Goal: Register for event/course: Register for event/course

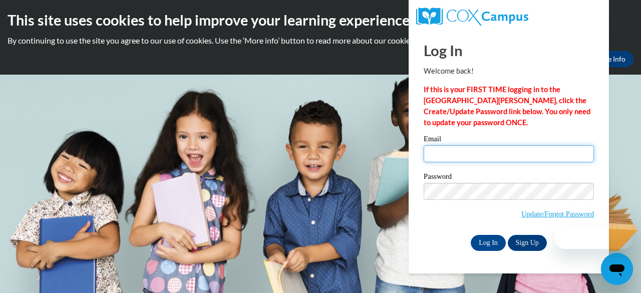
click at [483, 158] on input "Email" at bounding box center [509, 153] width 170 height 17
type input "k"
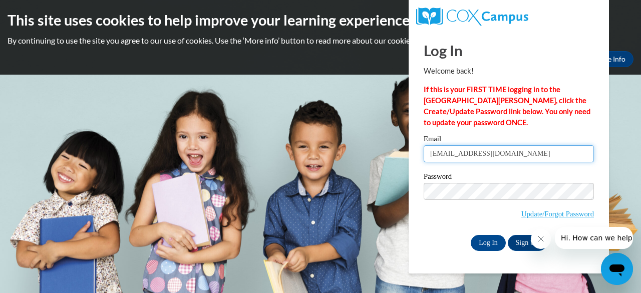
type input "keabea33@aol.com"
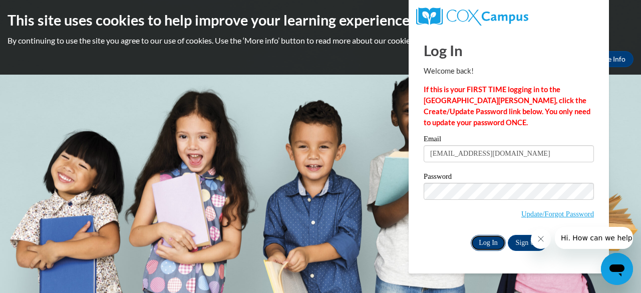
click at [493, 244] on input "Log In" at bounding box center [488, 243] width 35 height 16
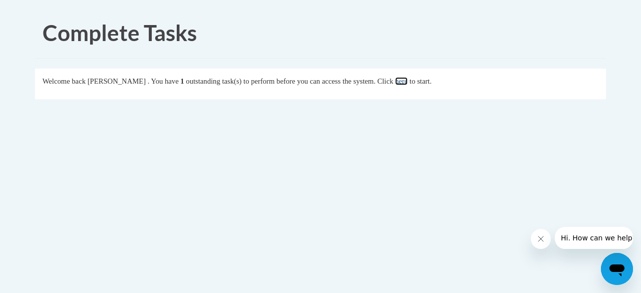
click at [408, 81] on link "here" at bounding box center [401, 81] width 13 height 8
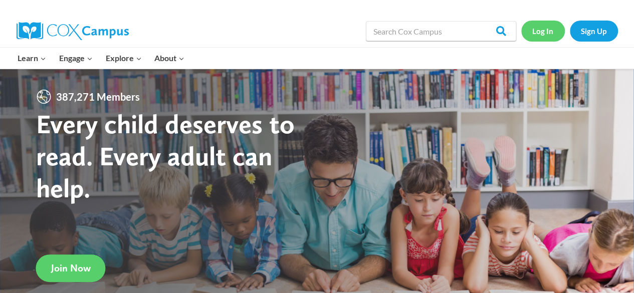
click at [543, 27] on link "Log In" at bounding box center [543, 31] width 44 height 21
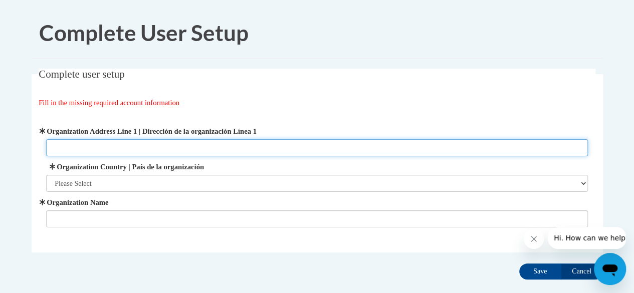
click at [119, 154] on input "Organization Address Line 1 | Dirección de la organización Línea 1" at bounding box center [316, 147] width 541 height 17
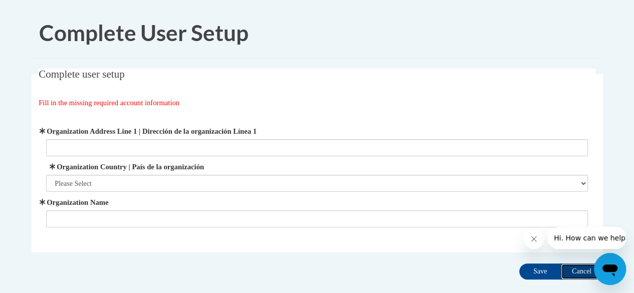
click at [581, 275] on input "Cancel" at bounding box center [581, 271] width 42 height 16
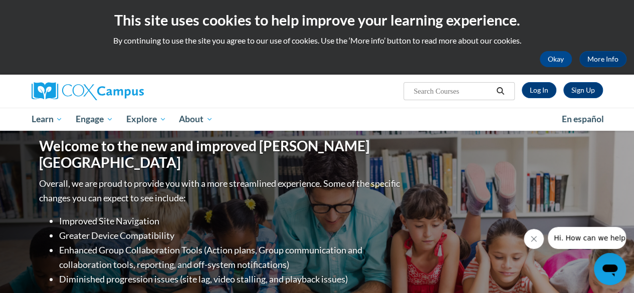
click at [549, 79] on div "Sign Up Log In Search Search..." at bounding box center [414, 88] width 391 height 26
click at [544, 85] on link "Log In" at bounding box center [538, 90] width 35 height 16
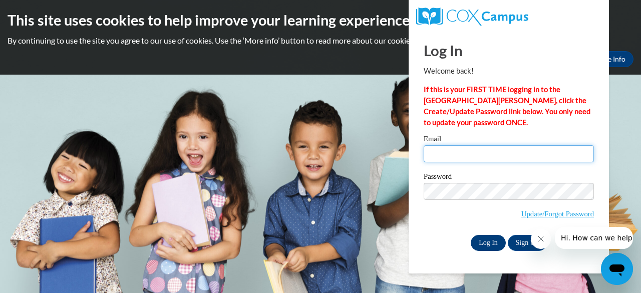
type input "keabea33@aol.com"
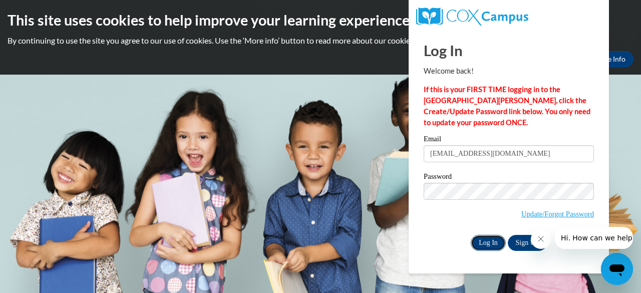
click at [492, 246] on input "Log In" at bounding box center [488, 243] width 35 height 16
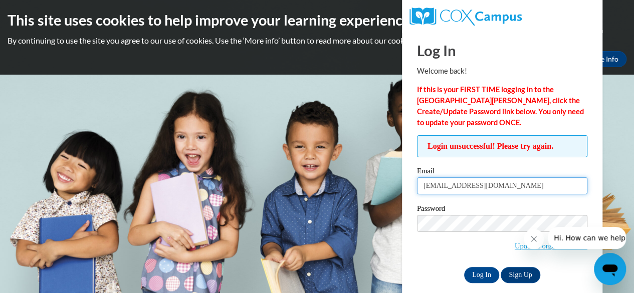
click at [457, 192] on input "[EMAIL_ADDRESS][DOMAIN_NAME]" at bounding box center [502, 185] width 170 height 17
click at [457, 192] on input "keabea33@aol.com" at bounding box center [502, 185] width 170 height 17
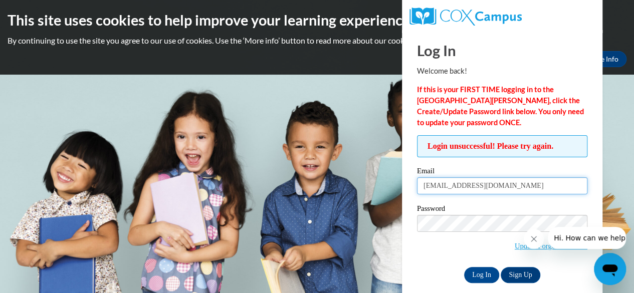
type input "[EMAIL_ADDRESS][DOMAIN_NAME]"
click at [441, 260] on div "Password Update/Forgot Password" at bounding box center [502, 234] width 170 height 59
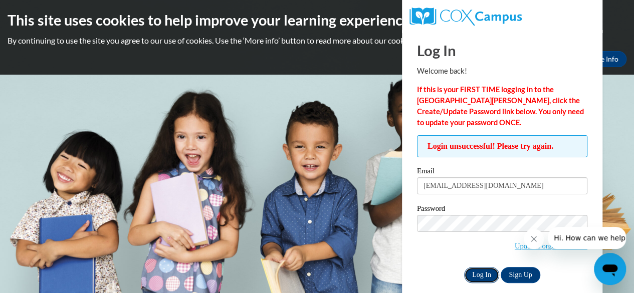
click at [479, 275] on input "Log In" at bounding box center [481, 275] width 35 height 16
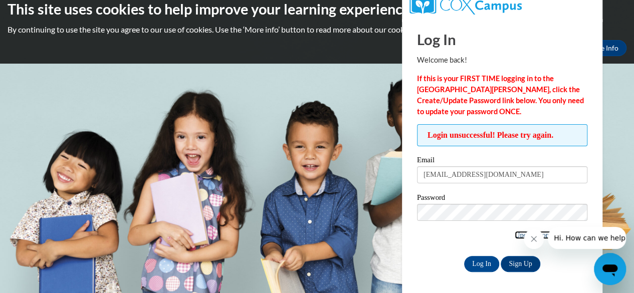
click at [514, 232] on link "Update/Forgot Password" at bounding box center [550, 235] width 73 height 8
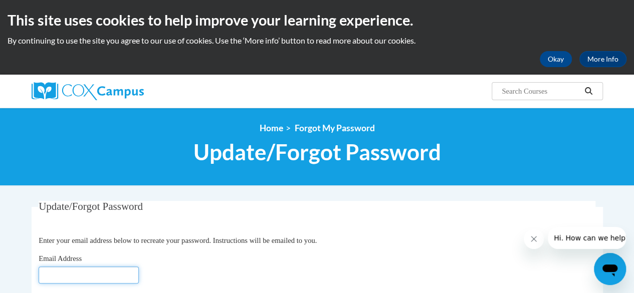
click at [120, 272] on input "Email Address" at bounding box center [89, 274] width 100 height 17
type input "ngardner@kippatl.org"
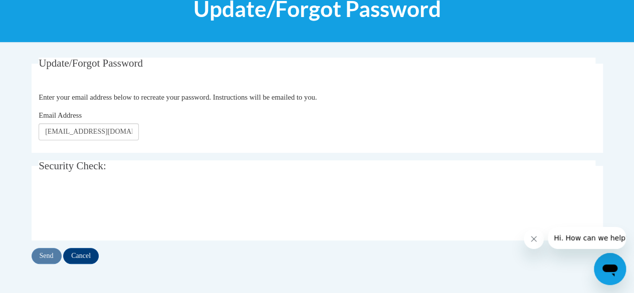
scroll to position [180, 0]
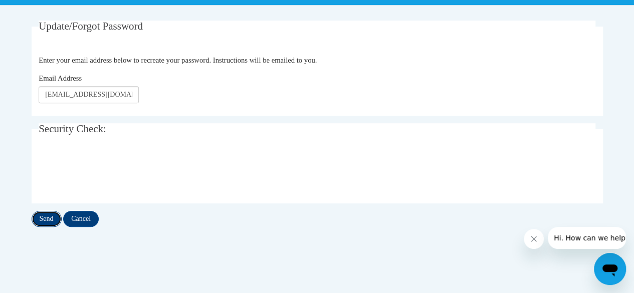
click at [53, 221] on input "Send" at bounding box center [47, 219] width 30 height 16
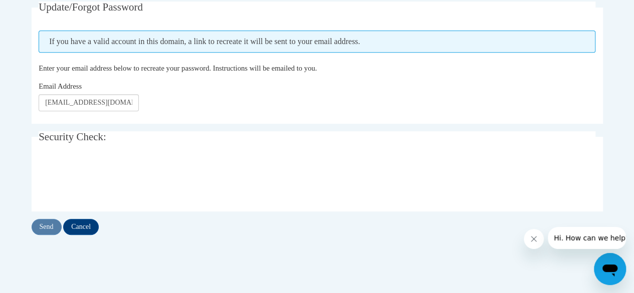
scroll to position [200, 0]
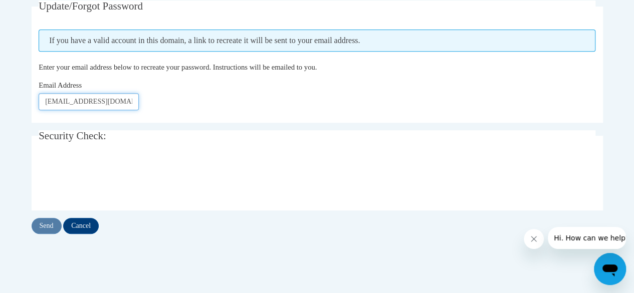
click at [58, 94] on input "ngardner@kippatl.org" at bounding box center [89, 101] width 100 height 17
type input "keabea33@aol.com"
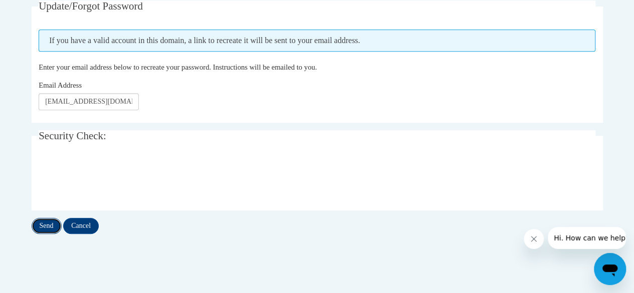
click at [53, 220] on input "Send" at bounding box center [47, 226] width 30 height 16
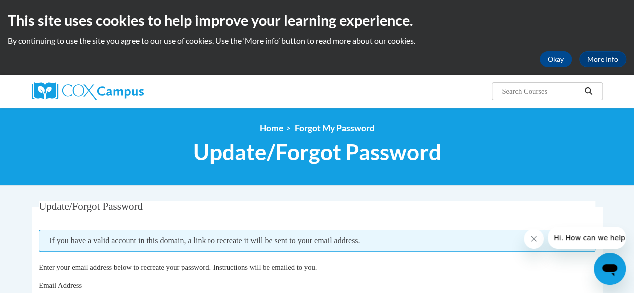
click at [58, 222] on fieldset "Update/Forgot Password Please enter your email address If you have a valid acco…" at bounding box center [317, 262] width 571 height 122
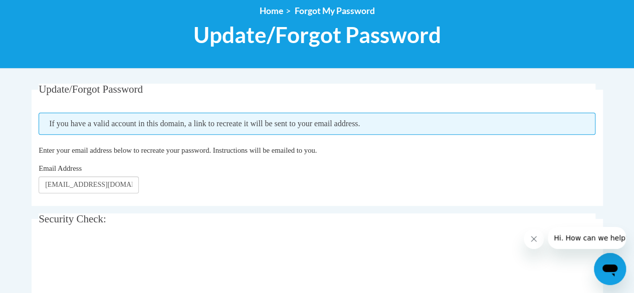
scroll to position [120, 0]
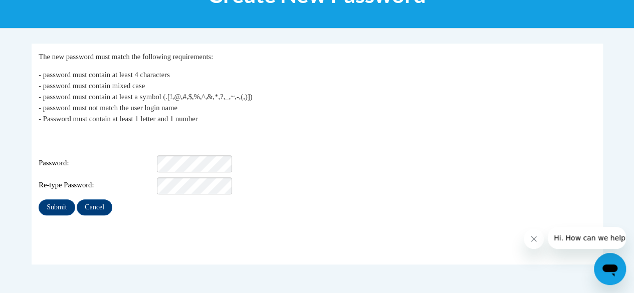
scroll to position [147, 0]
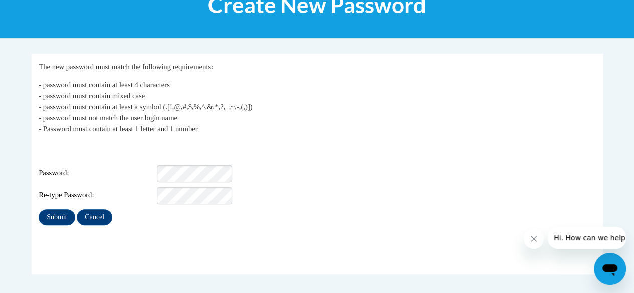
click at [207, 157] on div "Login: keabea33@aol.com Password: Re-type Password:" at bounding box center [317, 173] width 556 height 63
click at [56, 209] on input "Submit" at bounding box center [57, 217] width 36 height 16
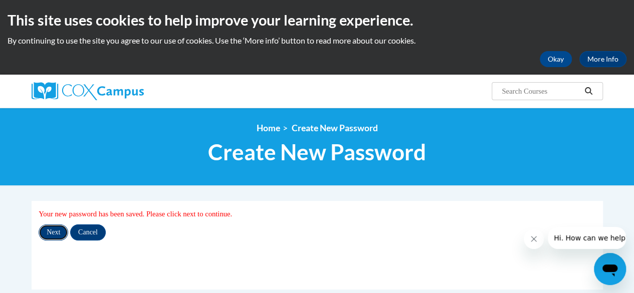
click at [57, 229] on input "Next" at bounding box center [54, 232] width 30 height 16
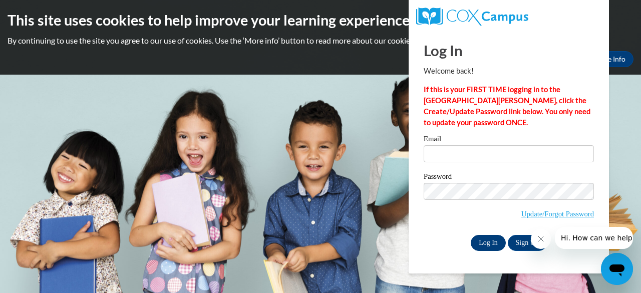
type input "[EMAIL_ADDRESS][DOMAIN_NAME]"
click at [487, 240] on input "Log In" at bounding box center [488, 243] width 35 height 16
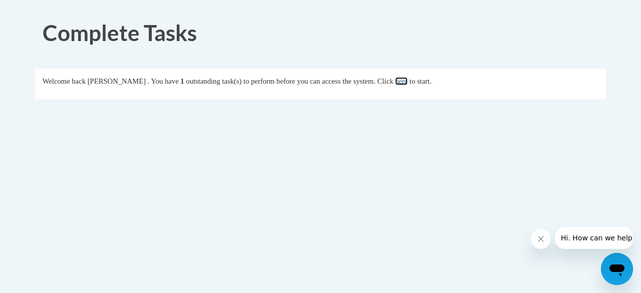
click at [408, 82] on link "here" at bounding box center [401, 81] width 13 height 8
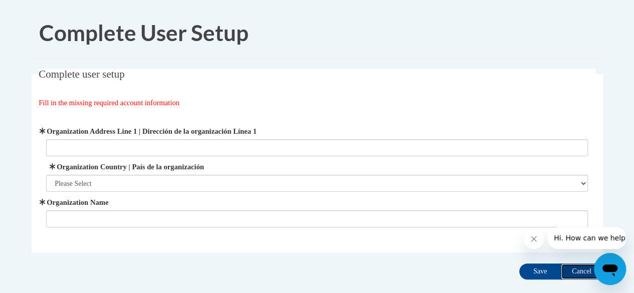
click at [588, 268] on input "Cancel" at bounding box center [581, 271] width 42 height 16
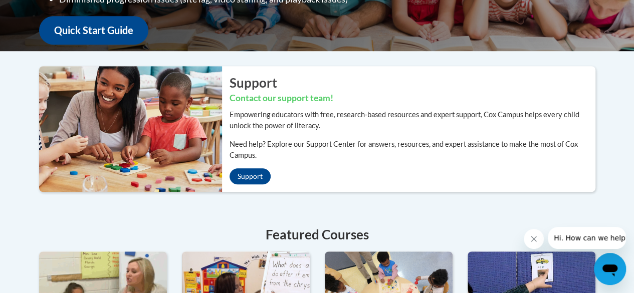
scroll to position [24, 0]
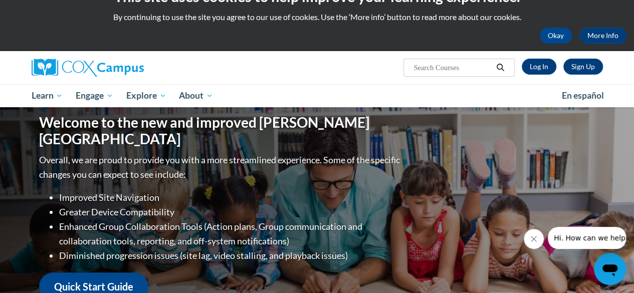
click at [420, 67] on input "Search..." at bounding box center [452, 68] width 80 height 12
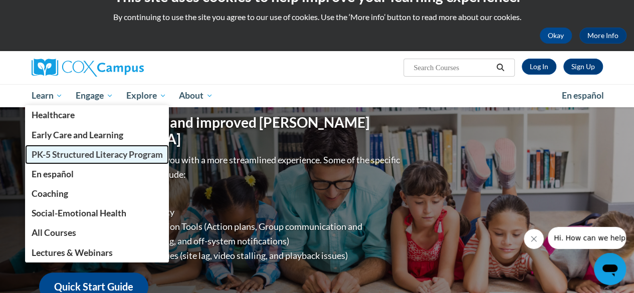
click at [55, 157] on span "PK-5 Structured Literacy Program" at bounding box center [96, 154] width 131 height 11
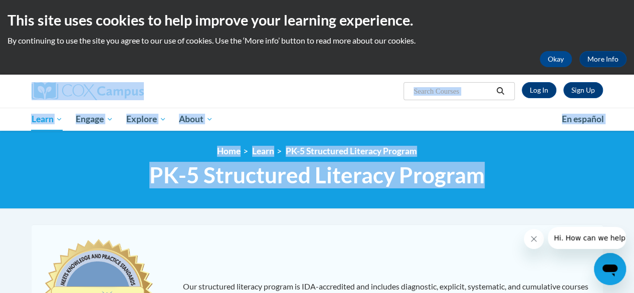
drag, startPoint x: 631, startPoint y: 64, endPoint x: 628, endPoint y: 170, distance: 106.2
click at [463, 85] on input "Search..." at bounding box center [452, 91] width 80 height 12
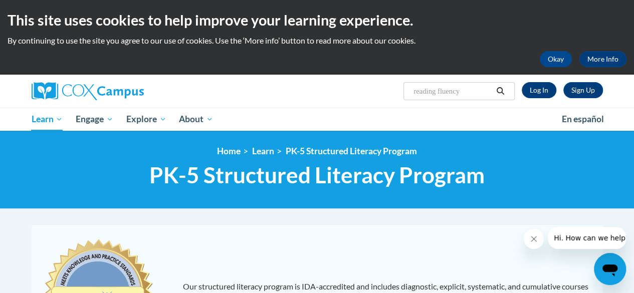
type input "reading fluency"
click at [531, 95] on link "Log In" at bounding box center [538, 90] width 35 height 16
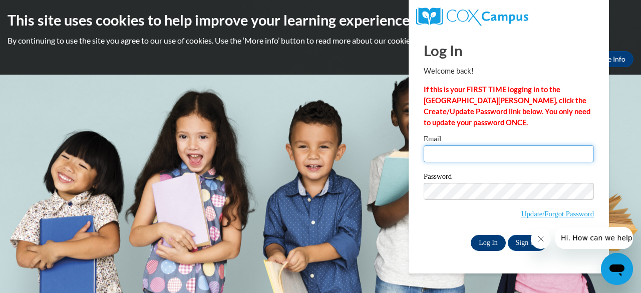
type input "keabea33@aol.com"
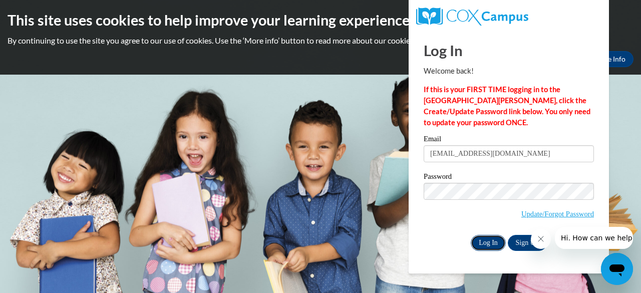
click at [478, 241] on input "Log In" at bounding box center [488, 243] width 35 height 16
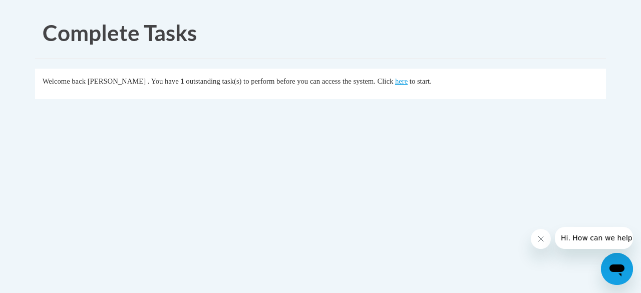
click at [421, 86] on div "Welcome back [PERSON_NAME] . You have 1 outstanding task(s) to perform before y…" at bounding box center [321, 81] width 556 height 11
click at [408, 80] on link "here" at bounding box center [401, 81] width 13 height 8
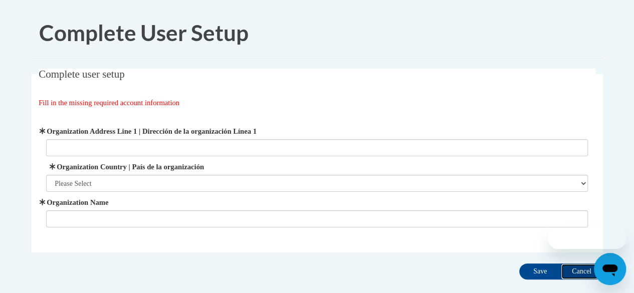
click at [582, 272] on input "Cancel" at bounding box center [581, 271] width 42 height 16
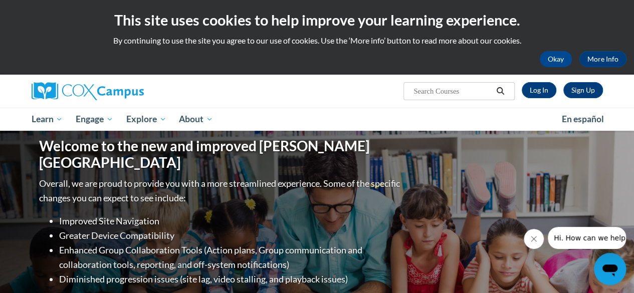
click at [428, 94] on input "Search..." at bounding box center [452, 91] width 80 height 12
type input "reading fluency"
click at [497, 93] on icon "Search" at bounding box center [499, 91] width 9 height 8
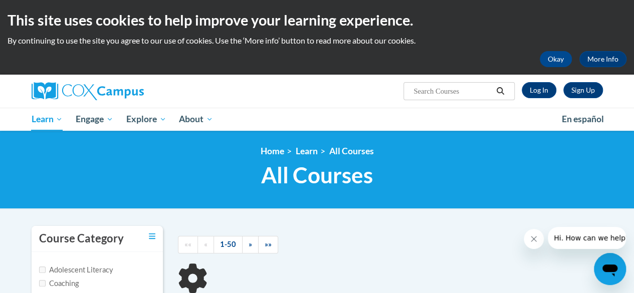
type input "reading fluency"
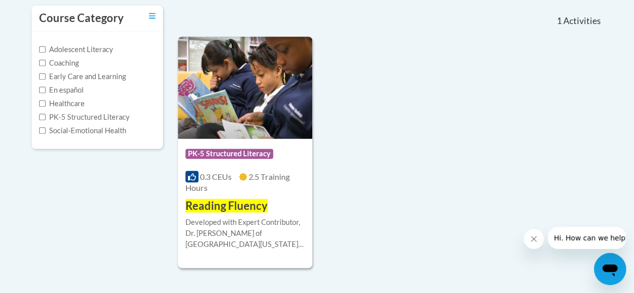
scroll to position [240, 0]
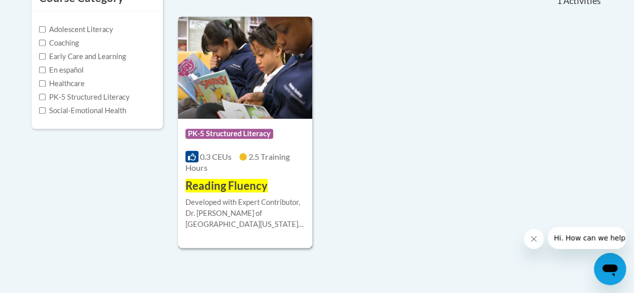
click at [237, 203] on div "Developed with Expert Contributor, Dr. [PERSON_NAME] of [GEOGRAPHIC_DATA][US_ST…" at bounding box center [244, 213] width 119 height 33
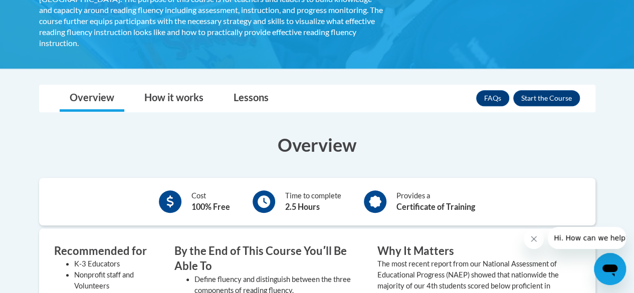
scroll to position [220, 0]
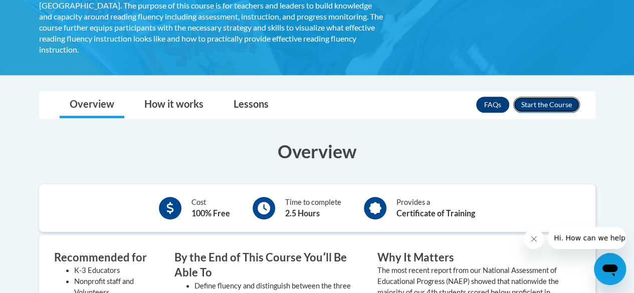
click at [551, 97] on button "Enroll" at bounding box center [546, 105] width 67 height 16
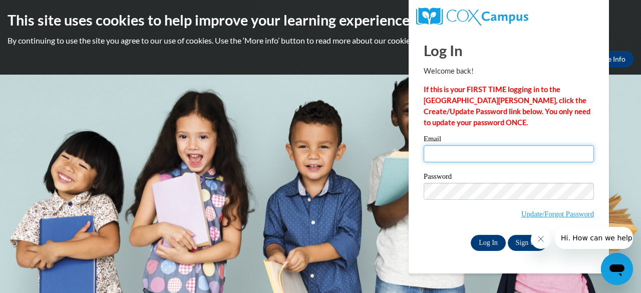
type input "[EMAIL_ADDRESS][DOMAIN_NAME]"
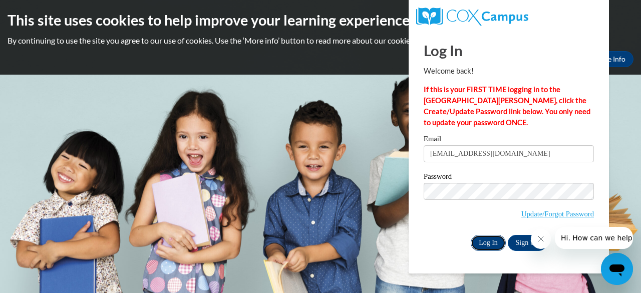
click at [490, 243] on input "Log In" at bounding box center [488, 243] width 35 height 16
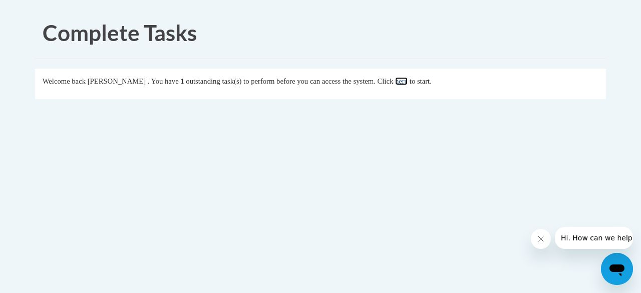
click at [408, 82] on link "here" at bounding box center [401, 81] width 13 height 8
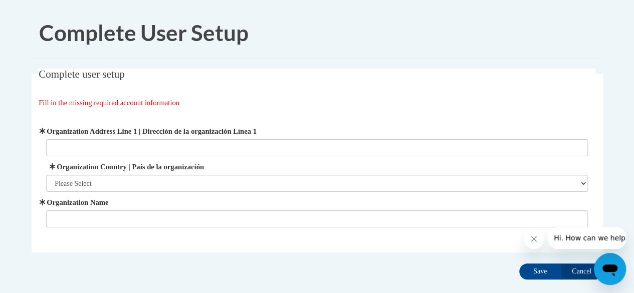
click at [584, 279] on div "Complete user setup Fill in the missing required account information User Profi…" at bounding box center [317, 176] width 586 height 215
click at [581, 271] on input "Cancel" at bounding box center [581, 271] width 42 height 16
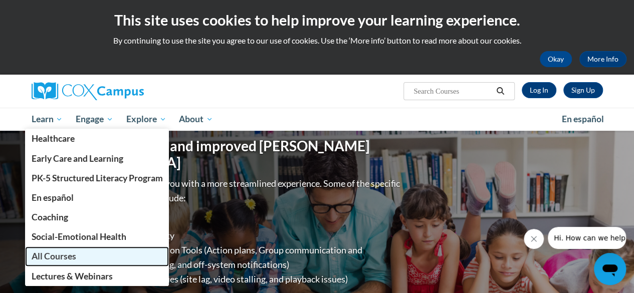
click at [57, 251] on span "All Courses" at bounding box center [53, 256] width 45 height 11
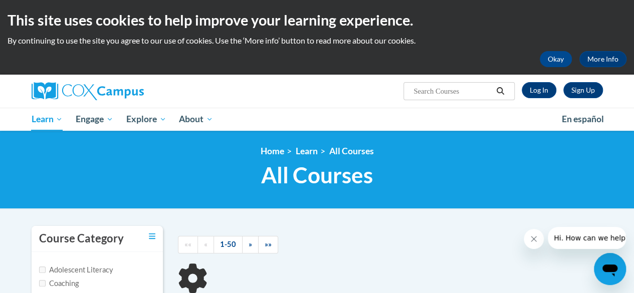
click at [177, 168] on h1 "All Courses All Courses" at bounding box center [317, 175] width 571 height 27
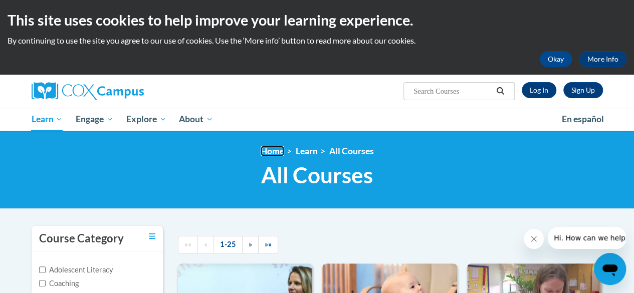
click at [276, 156] on link "Home" at bounding box center [272, 151] width 24 height 11
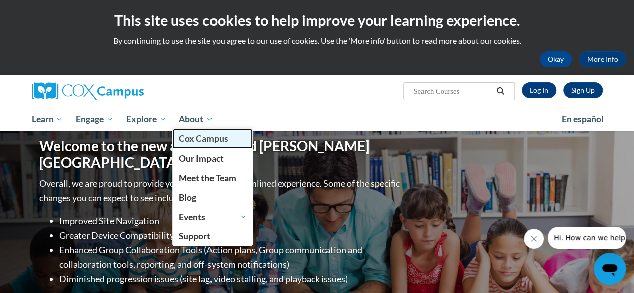
click at [207, 141] on span "Cox Campus" at bounding box center [203, 138] width 49 height 11
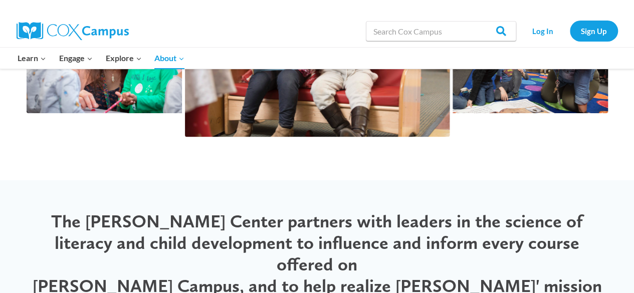
scroll to position [1783, 0]
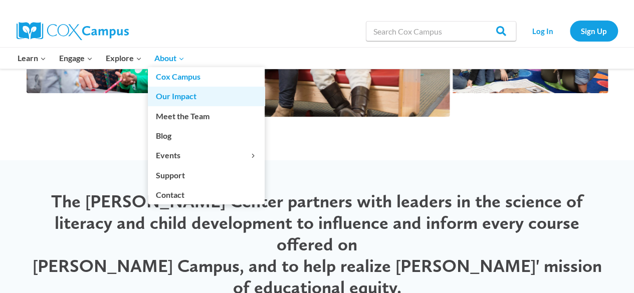
click at [184, 98] on link "Our Impact" at bounding box center [206, 96] width 117 height 19
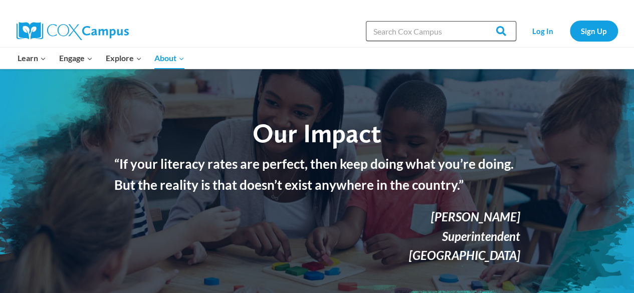
click at [446, 26] on input "Search in https://coxcampus.org/" at bounding box center [441, 31] width 150 height 20
type input "reading fluency"
click at [477, 21] on input "Search" at bounding box center [496, 31] width 39 height 20
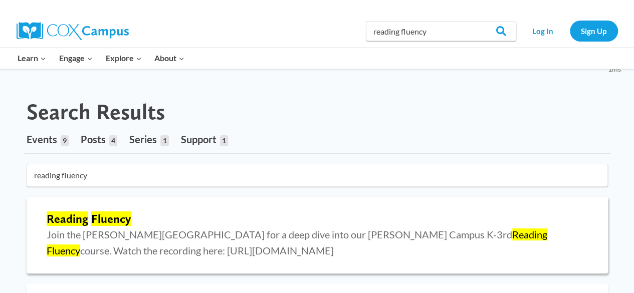
click at [114, 223] on mark "Fluency" at bounding box center [111, 218] width 40 height 15
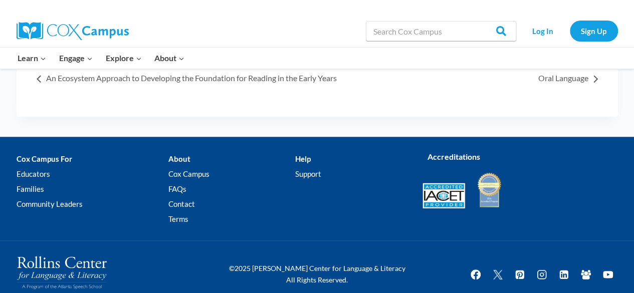
scroll to position [422, 0]
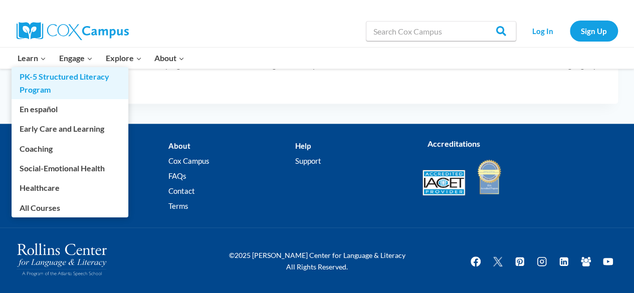
click at [32, 79] on link "PK-5 Structured Literacy Program" at bounding box center [70, 83] width 117 height 32
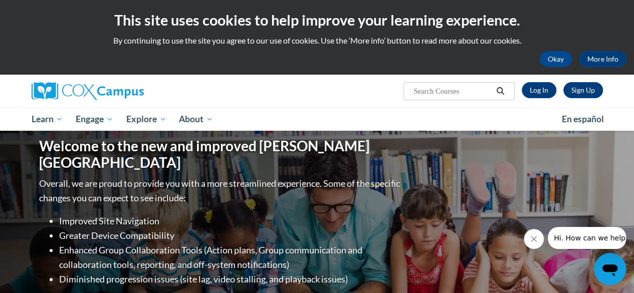
click at [457, 93] on input "Search..." at bounding box center [452, 91] width 80 height 12
type input "literacy"
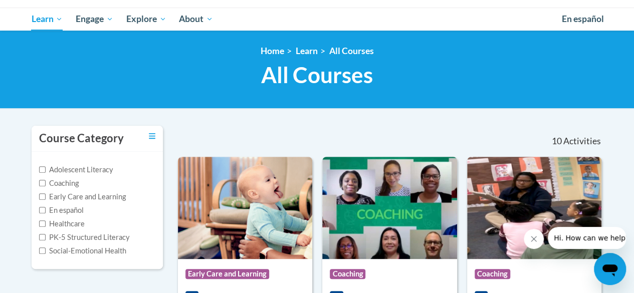
scroll to position [80, 0]
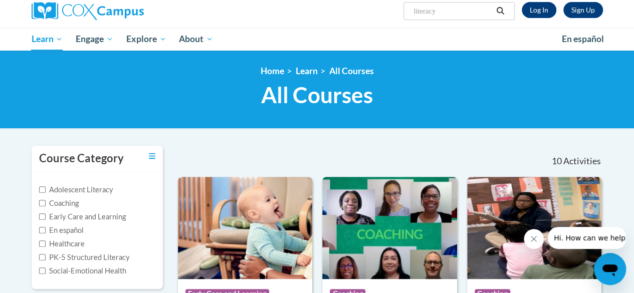
click at [428, 15] on input "literacy" at bounding box center [452, 11] width 80 height 12
type input "fluency"
click at [544, 6] on link "Log In" at bounding box center [538, 10] width 35 height 16
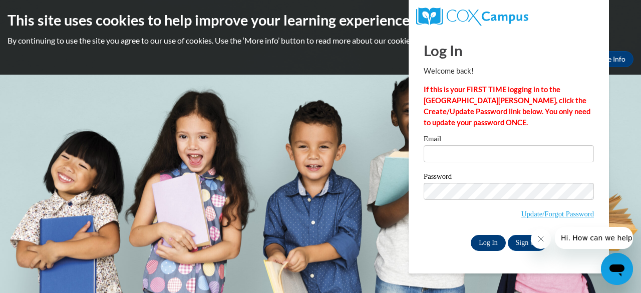
type input "[EMAIL_ADDRESS][DOMAIN_NAME]"
click at [485, 239] on input "Log In" at bounding box center [488, 243] width 35 height 16
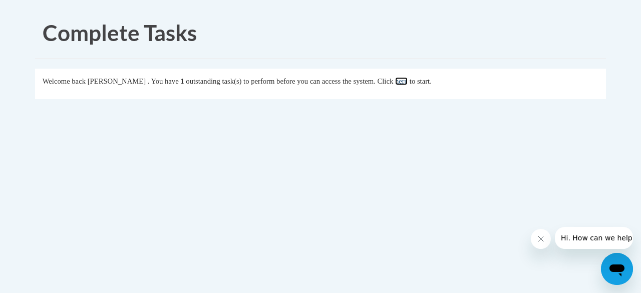
click at [408, 84] on link "here" at bounding box center [401, 81] width 13 height 8
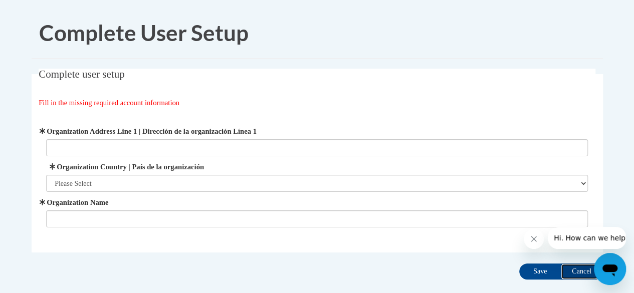
click at [578, 266] on input "Cancel" at bounding box center [581, 271] width 42 height 16
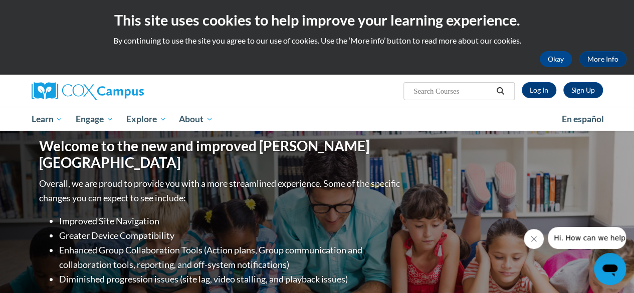
drag, startPoint x: 466, startPoint y: 99, endPoint x: 463, endPoint y: 83, distance: 15.7
click at [463, 83] on span "Search Search..." at bounding box center [458, 91] width 111 height 18
click at [459, 93] on input "Search..." at bounding box center [452, 91] width 80 height 12
type input "fluency"
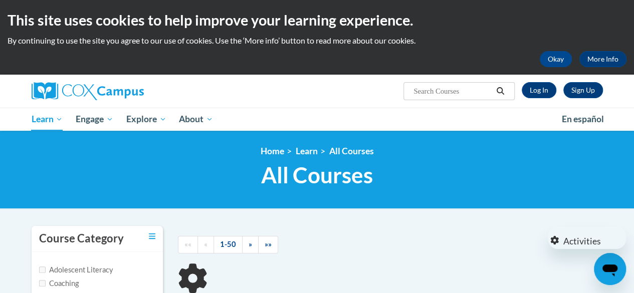
type input "fluency"
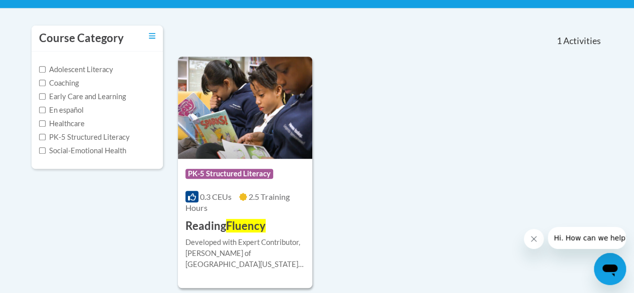
scroll to position [220, 0]
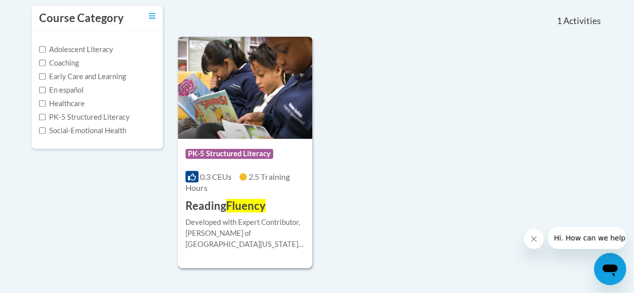
click at [224, 223] on div "Developed with Expert Contributor, [PERSON_NAME] of [GEOGRAPHIC_DATA][US_STATE]…" at bounding box center [244, 233] width 119 height 33
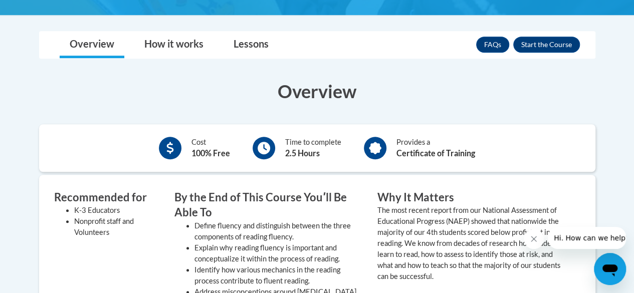
scroll to position [301, 0]
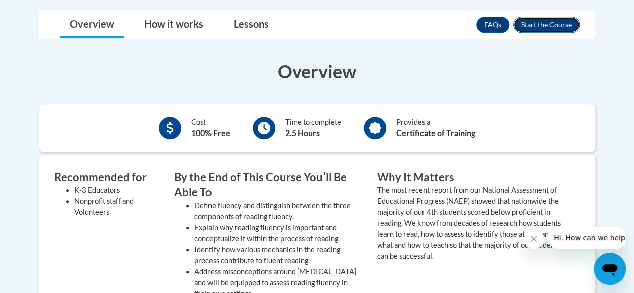
click at [539, 17] on button "Enroll" at bounding box center [546, 25] width 67 height 16
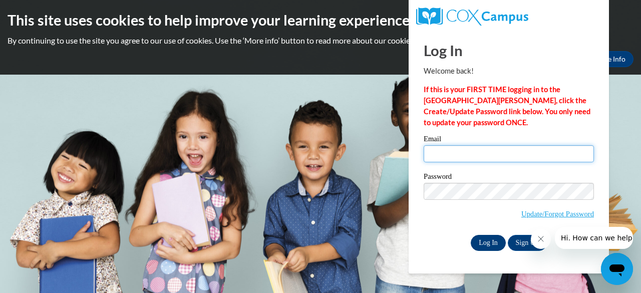
type input "keabea33@aol.com"
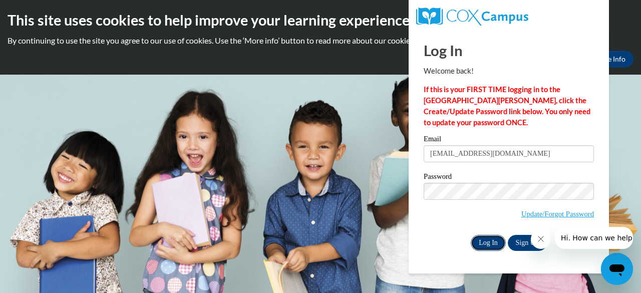
click at [487, 244] on input "Log In" at bounding box center [488, 243] width 35 height 16
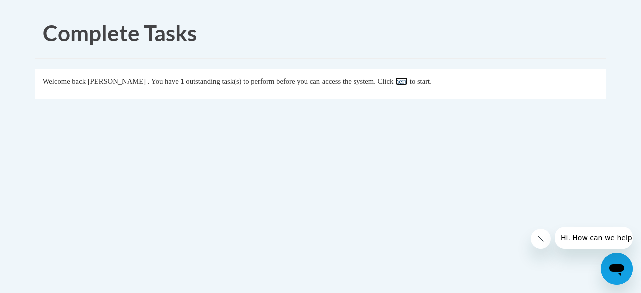
click at [408, 85] on link "here" at bounding box center [401, 81] width 13 height 8
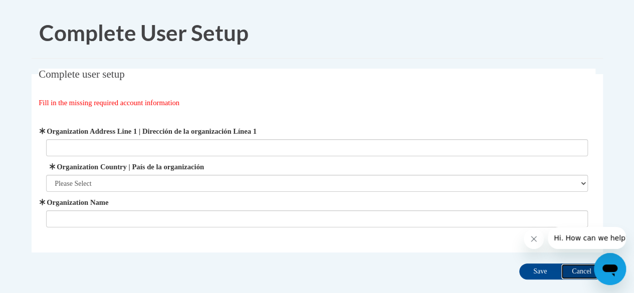
click at [567, 279] on input "Cancel" at bounding box center [581, 271] width 42 height 16
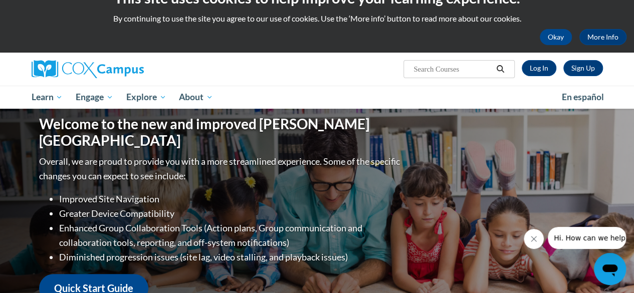
scroll to position [20, 0]
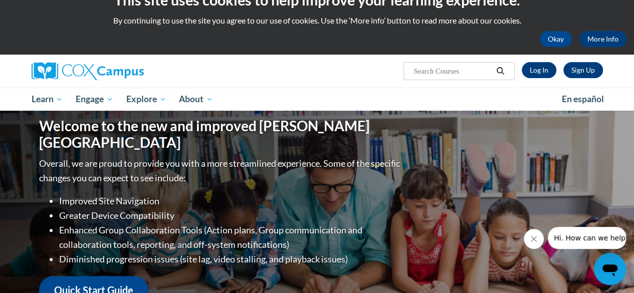
click at [427, 74] on input "Search..." at bounding box center [452, 71] width 80 height 12
type input "v"
type input "l"
type input "fluency"
click at [504, 70] on icon "Search" at bounding box center [499, 71] width 9 height 8
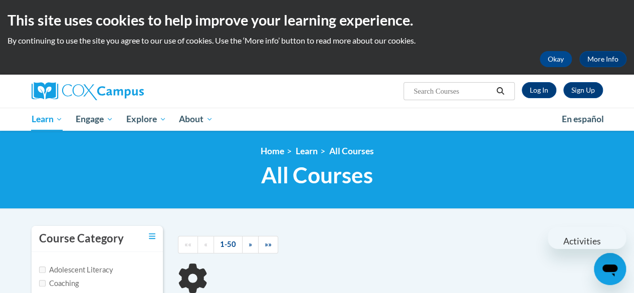
type input "fluency"
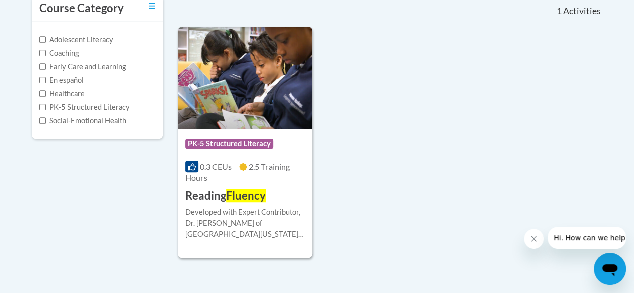
scroll to position [219, 0]
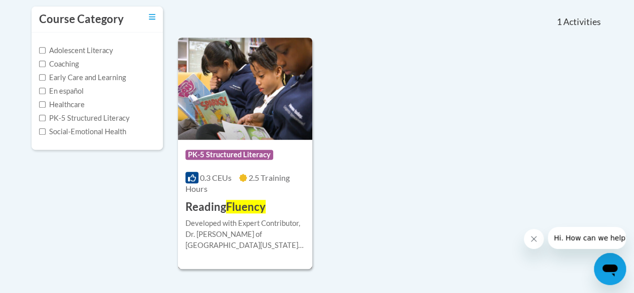
click at [204, 147] on div "Course Category: PK-5 Structured Literacy" at bounding box center [244, 156] width 119 height 23
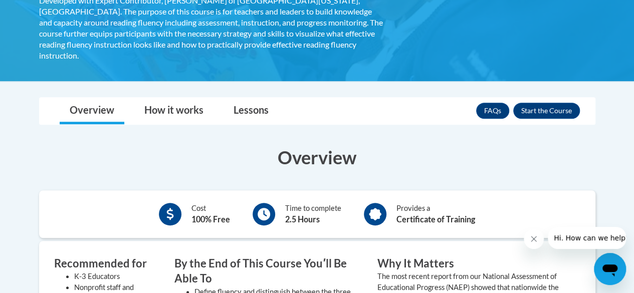
scroll to position [217, 0]
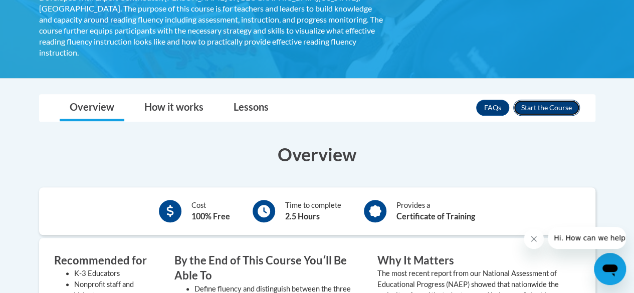
click at [546, 100] on button "Enroll" at bounding box center [546, 108] width 67 height 16
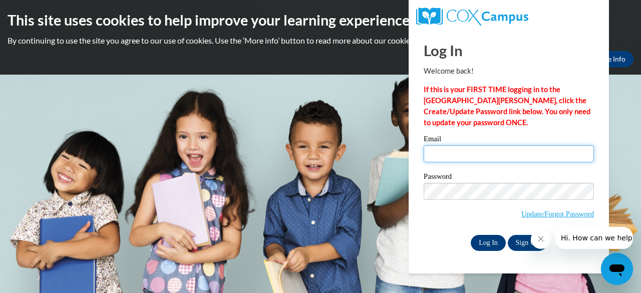
type input "keabea33@aol.com"
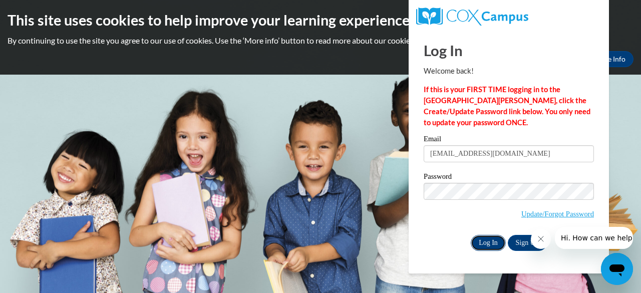
click at [494, 242] on input "Log In" at bounding box center [488, 243] width 35 height 16
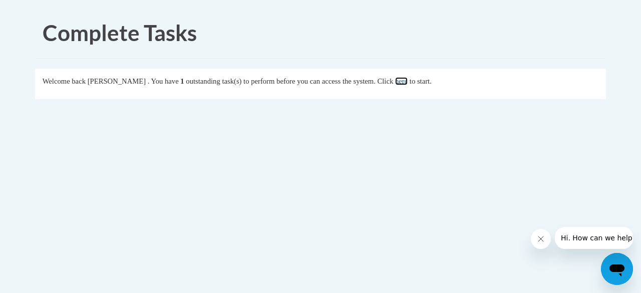
click at [408, 82] on link "here" at bounding box center [401, 81] width 13 height 8
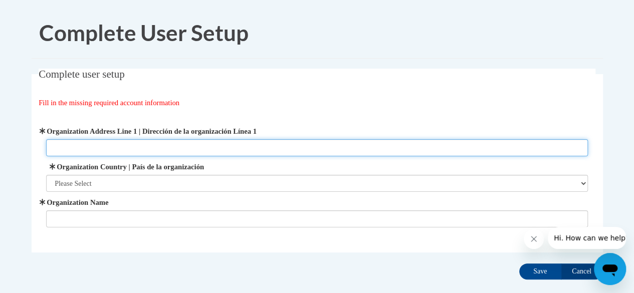
click at [66, 142] on input "Organization Address Line 1 | Dirección de la organización Línea 1" at bounding box center [316, 147] width 541 height 17
type input "660 [PERSON_NAME] atlanta30315"
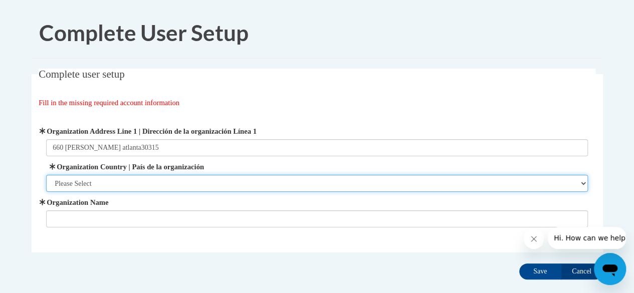
click at [113, 182] on select "Please Select [GEOGRAPHIC_DATA] | [GEOGRAPHIC_DATA] Outside of [GEOGRAPHIC_DATA…" at bounding box center [316, 183] width 541 height 17
select select "ad49bcad-a171-4b2e-b99c-48b446064914"
click at [46, 175] on select "Please Select [GEOGRAPHIC_DATA] | [GEOGRAPHIC_DATA] Outside of [GEOGRAPHIC_DATA…" at bounding box center [316, 183] width 541 height 17
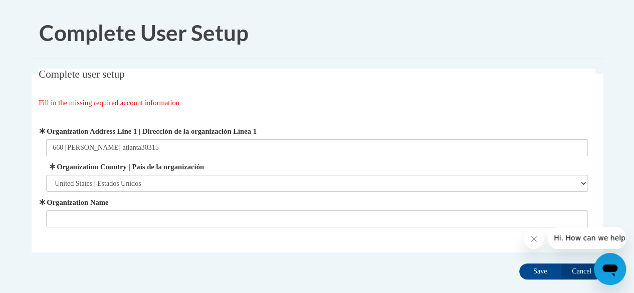
click at [112, 208] on span "Organization Name" at bounding box center [316, 212] width 541 height 31
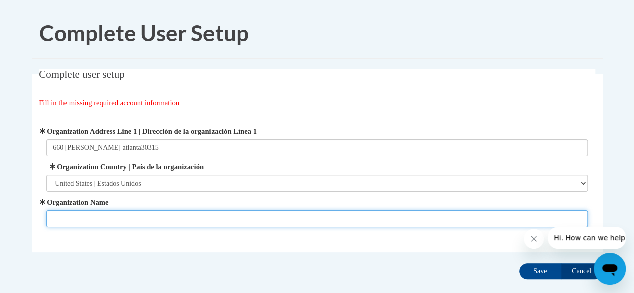
click at [113, 210] on input "Organization Name" at bounding box center [316, 218] width 541 height 17
type input "[PERSON_NAME] vision"
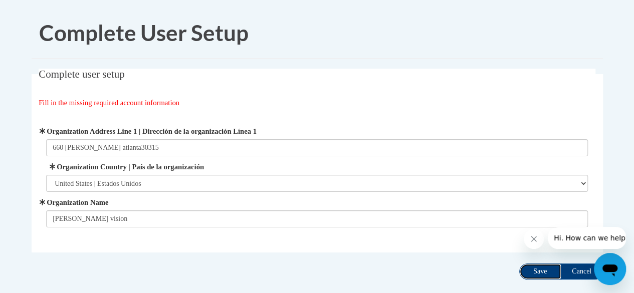
click at [535, 272] on input "Save" at bounding box center [540, 271] width 42 height 16
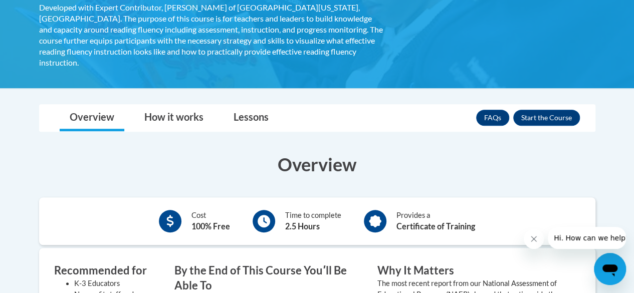
scroll to position [211, 0]
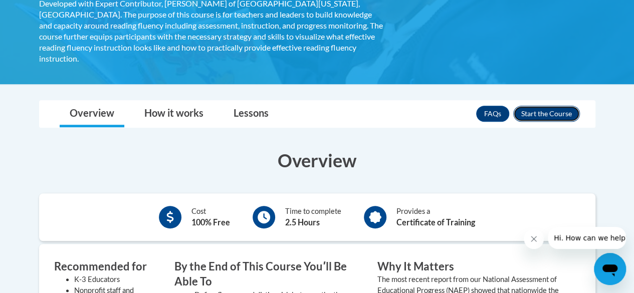
click at [567, 106] on button "Enroll" at bounding box center [546, 114] width 67 height 16
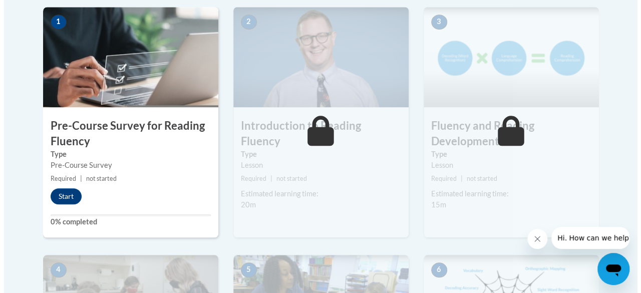
scroll to position [330, 0]
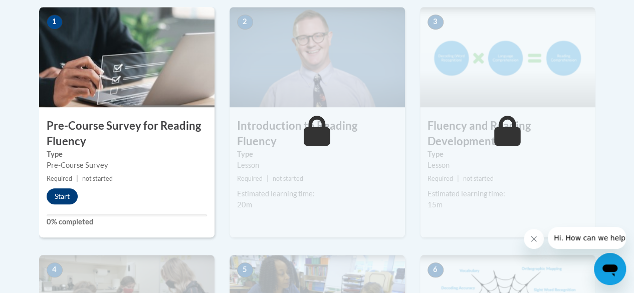
click at [57, 202] on button "Start" at bounding box center [62, 196] width 31 height 16
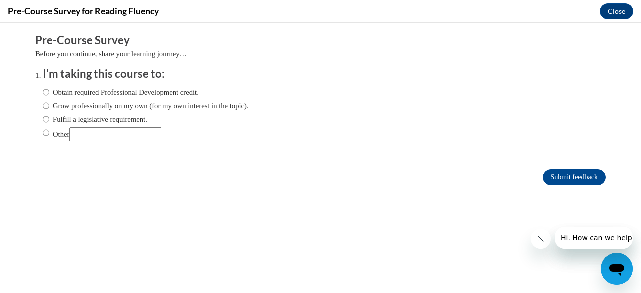
scroll to position [0, 0]
click at [55, 107] on label "Grow professionally on my own (for my own interest in the topic)." at bounding box center [146, 105] width 206 height 11
click at [49, 107] on input "Grow professionally on my own (for my own interest in the topic)." at bounding box center [46, 105] width 7 height 11
radio input "true"
click at [579, 181] on input "Submit feedback" at bounding box center [574, 177] width 63 height 16
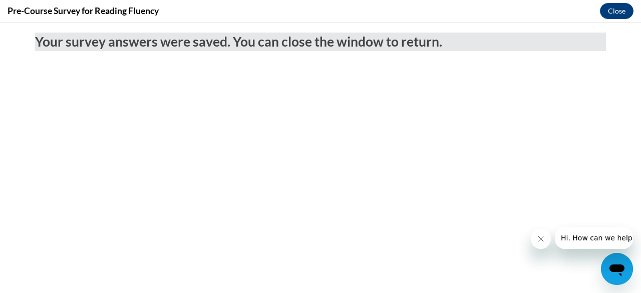
drag, startPoint x: 579, startPoint y: 181, endPoint x: 610, endPoint y: 89, distance: 96.6
click at [610, 89] on body "Your survey answers were saved. You can close the window to return." at bounding box center [320, 158] width 641 height 270
click at [604, 12] on button "Close" at bounding box center [617, 11] width 34 height 16
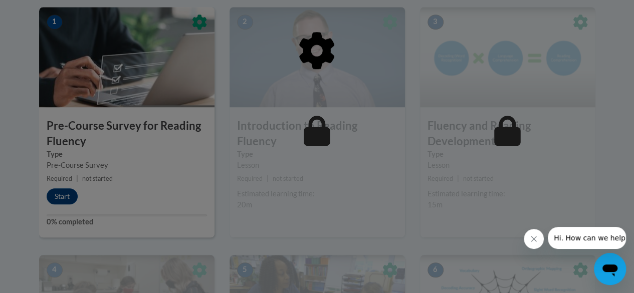
click at [63, 202] on div at bounding box center [317, 146] width 634 height 293
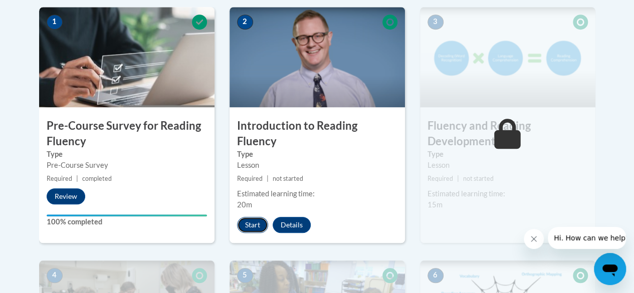
click at [260, 217] on button "Start" at bounding box center [252, 225] width 31 height 16
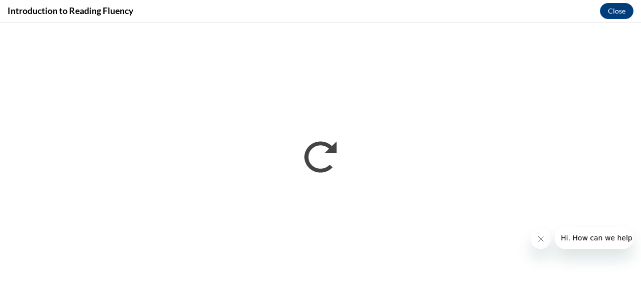
click at [545, 231] on button "Close message from company" at bounding box center [540, 239] width 20 height 20
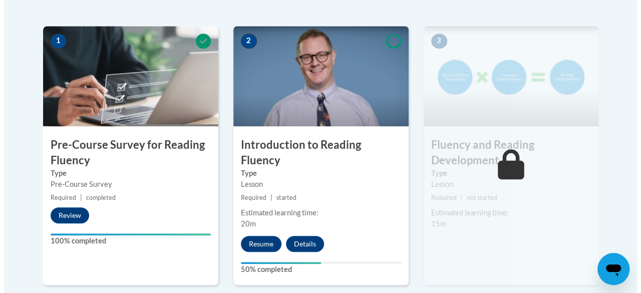
scroll to position [313, 0]
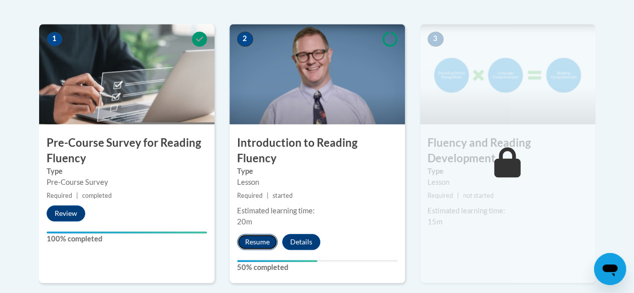
click at [245, 234] on button "Resume" at bounding box center [257, 242] width 41 height 16
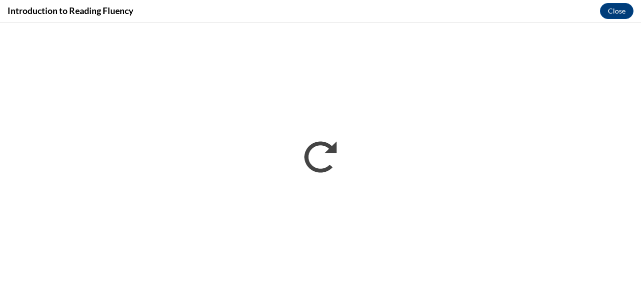
scroll to position [0, 0]
